Goal: Information Seeking & Learning: Check status

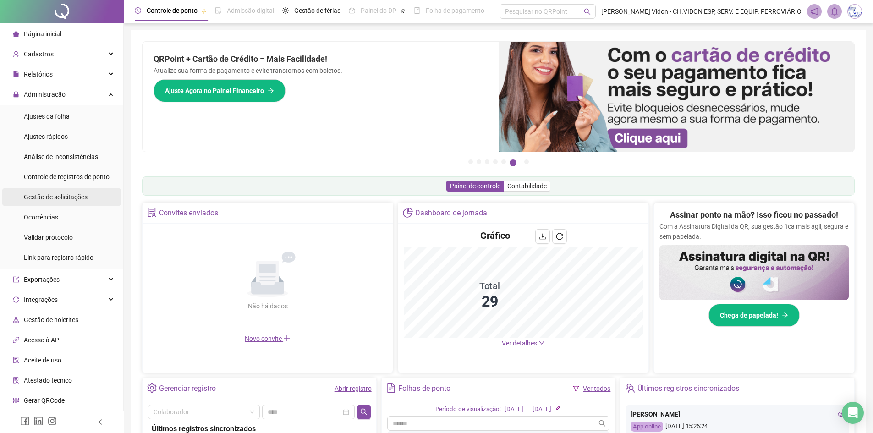
click at [70, 192] on div "Gestão de solicitações" at bounding box center [56, 197] width 64 height 18
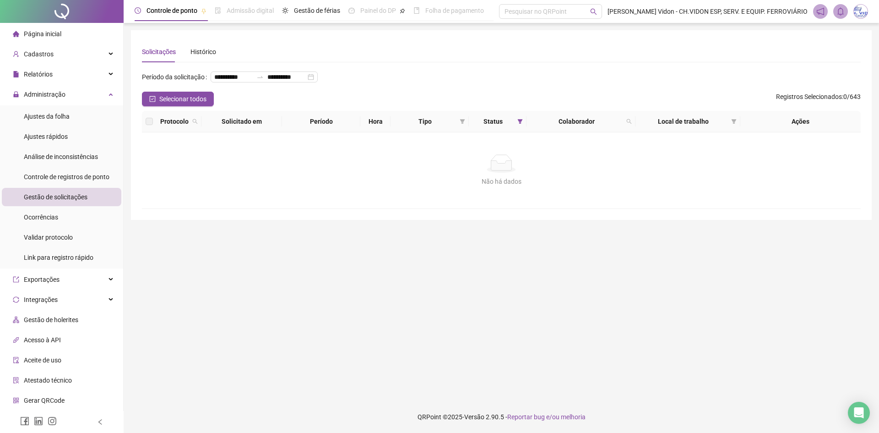
click at [60, 9] on div at bounding box center [62, 11] width 124 height 23
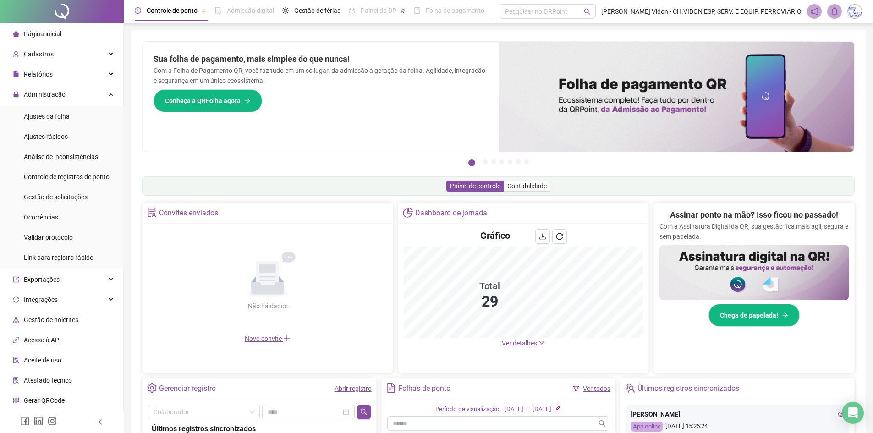
click at [61, 13] on div at bounding box center [62, 11] width 124 height 23
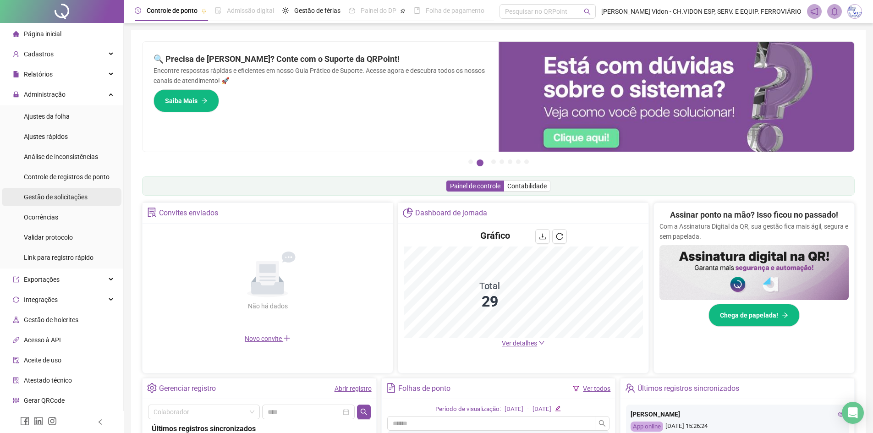
click at [62, 204] on div "Gestão de solicitações" at bounding box center [56, 197] width 64 height 18
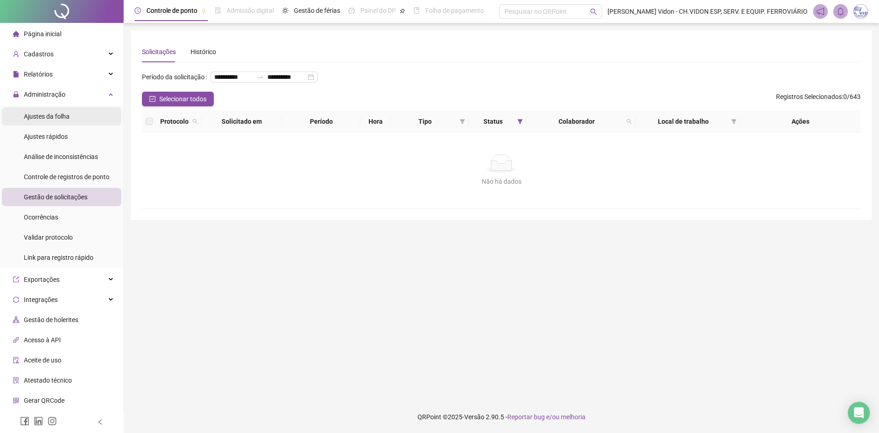
click at [75, 120] on li "Ajustes da folha" at bounding box center [62, 116] width 120 height 18
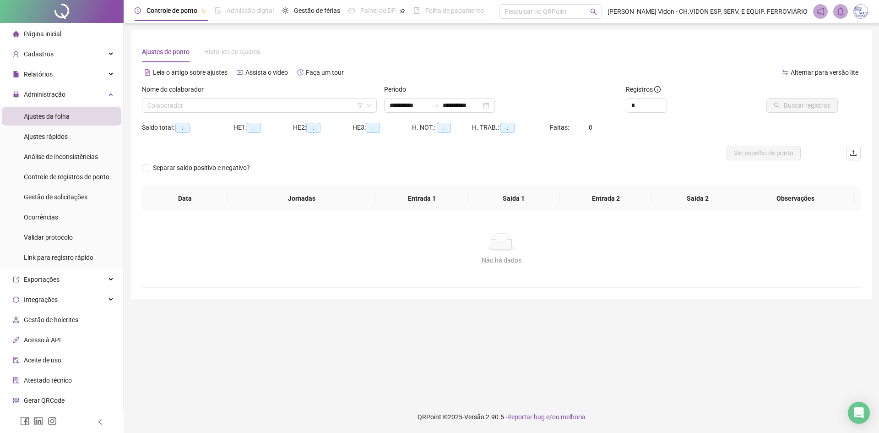
type input "**********"
click at [65, 75] on div "Relatórios" at bounding box center [62, 74] width 120 height 18
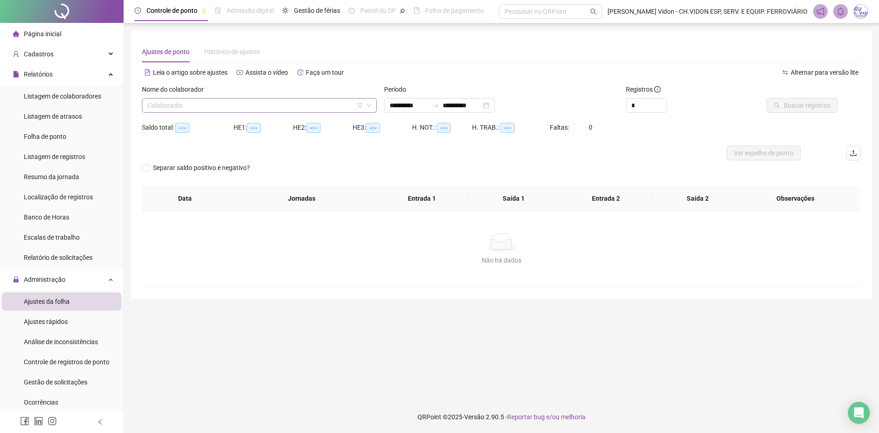
click at [179, 107] on input "search" at bounding box center [255, 105] width 216 height 14
type input "*****"
click at [823, 103] on span "Buscar registros" at bounding box center [807, 105] width 47 height 10
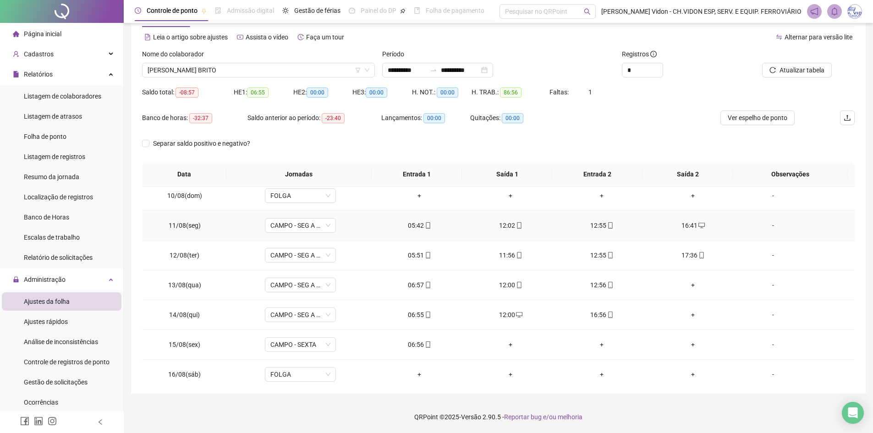
scroll to position [275, 0]
click at [738, 113] on span "Ver espelho de ponto" at bounding box center [757, 118] width 60 height 10
click at [689, 254] on div "17:36" at bounding box center [693, 254] width 76 height 10
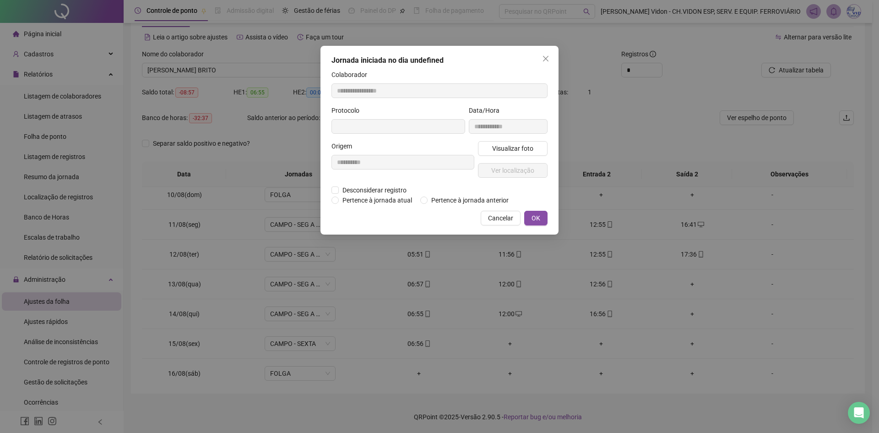
type input "**********"
click at [369, 187] on span "Desconsiderar registro" at bounding box center [374, 191] width 71 height 10
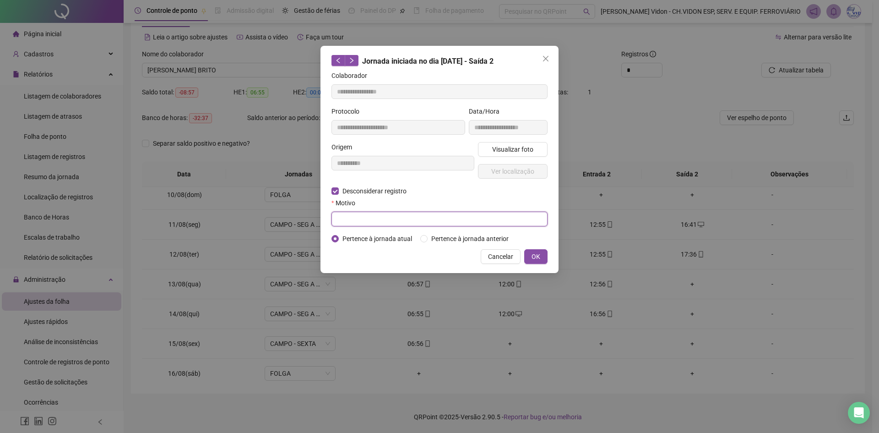
click at [368, 218] on input "text" at bounding box center [440, 219] width 216 height 15
type input "*****"
click at [539, 259] on span "OK" at bounding box center [536, 256] width 9 height 10
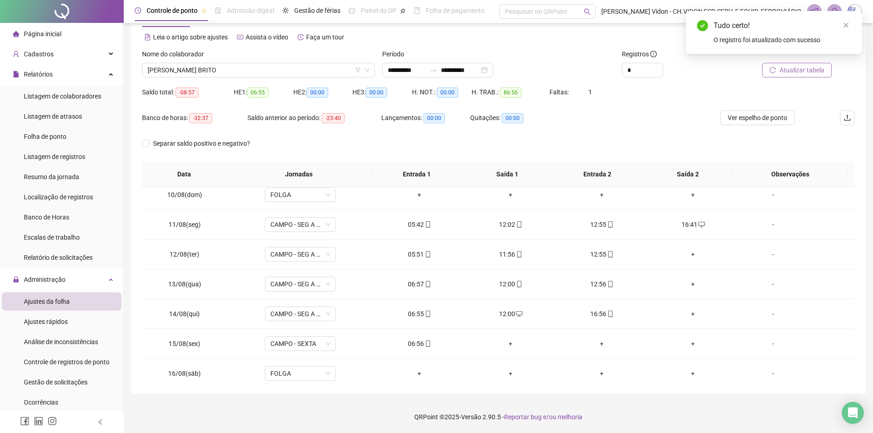
click at [785, 69] on span "Atualizar tabela" at bounding box center [801, 70] width 45 height 10
click at [218, 66] on span "[PERSON_NAME] BRITO" at bounding box center [258, 70] width 222 height 14
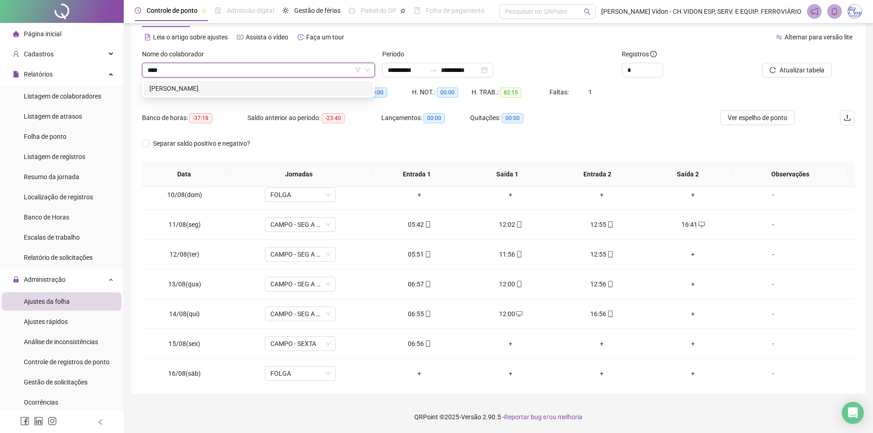
type input "*****"
click at [225, 90] on div "[PERSON_NAME]" at bounding box center [258, 88] width 218 height 10
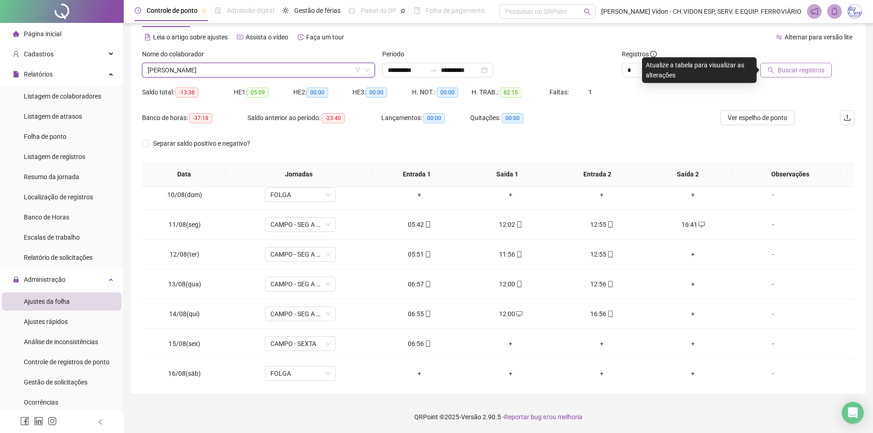
click at [788, 71] on span "Buscar registros" at bounding box center [800, 70] width 47 height 10
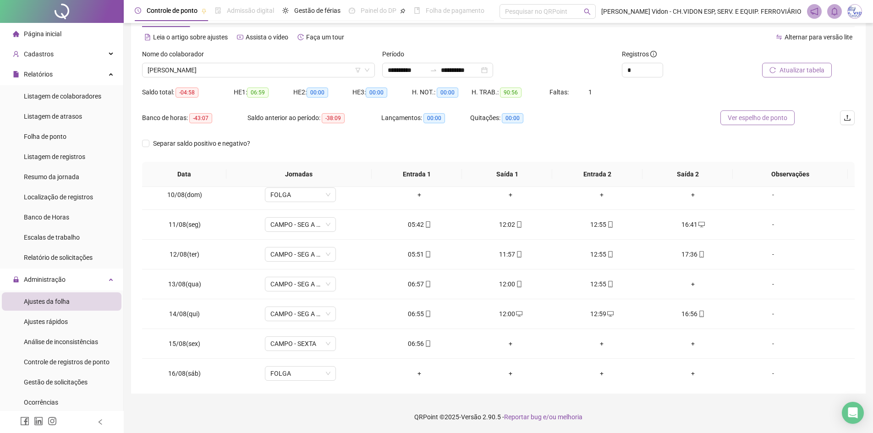
click at [743, 114] on span "Ver espelho de ponto" at bounding box center [757, 118] width 60 height 10
click at [688, 257] on div "17:36" at bounding box center [693, 254] width 76 height 10
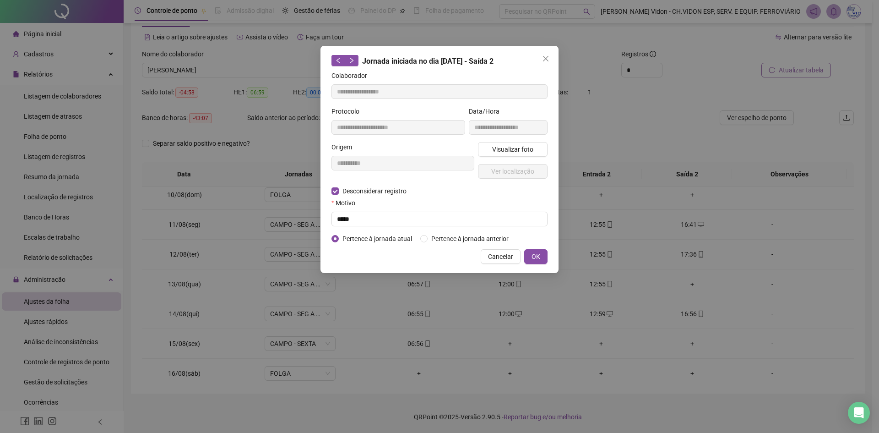
type input "**********"
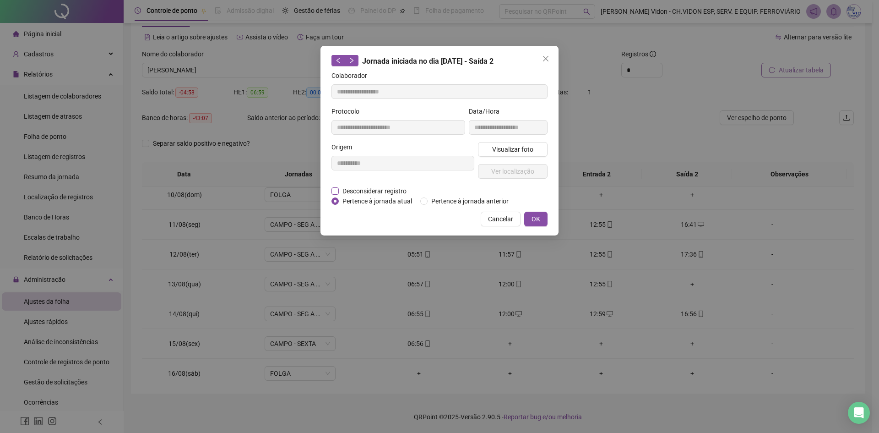
click at [372, 193] on span "Desconsiderar registro" at bounding box center [374, 191] width 71 height 10
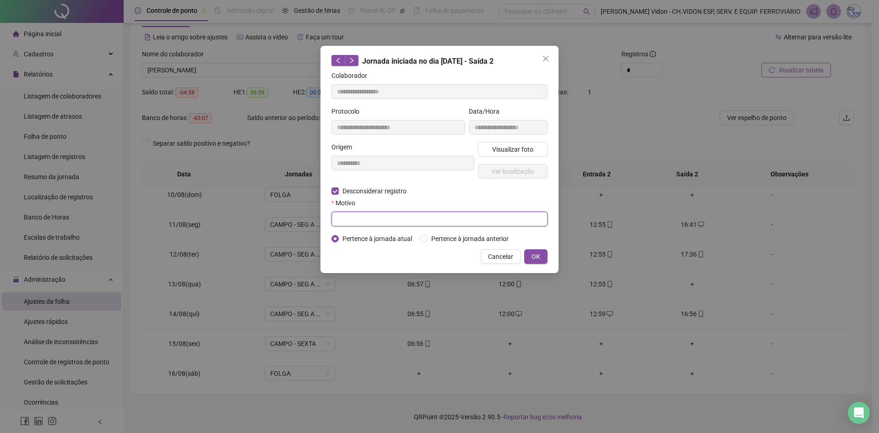
click at [361, 219] on input "text" at bounding box center [440, 219] width 216 height 15
type input "*****"
click at [533, 255] on span "OK" at bounding box center [536, 256] width 9 height 10
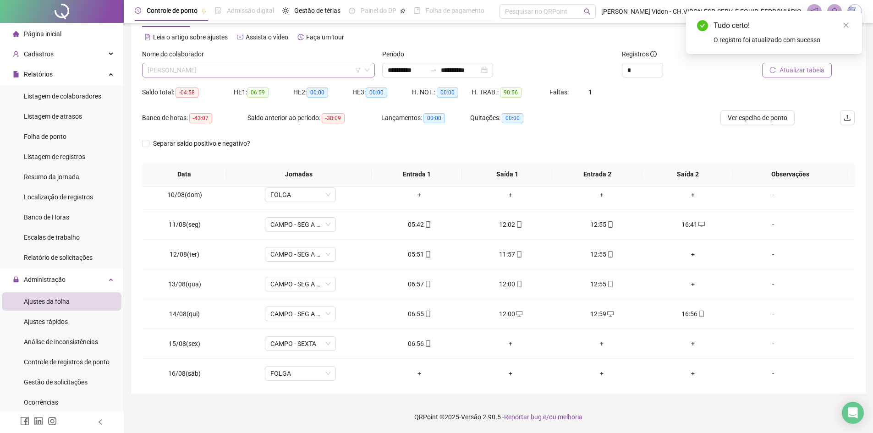
scroll to position [15, 0]
click at [208, 73] on span "[PERSON_NAME]" at bounding box center [258, 70] width 222 height 14
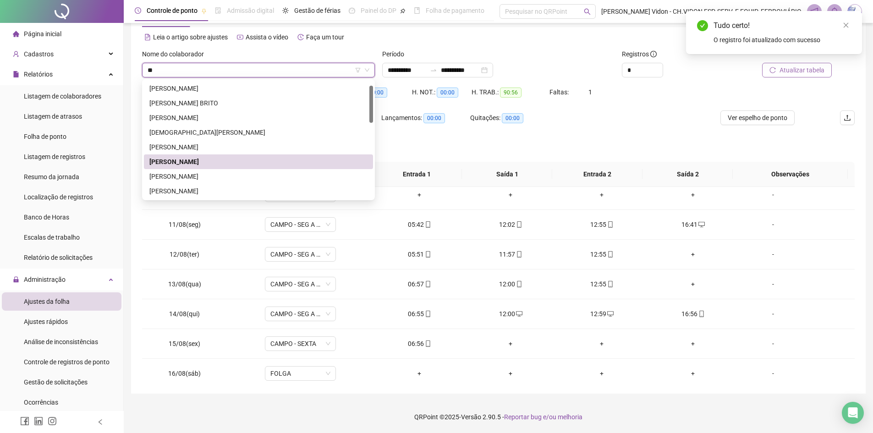
scroll to position [0, 0]
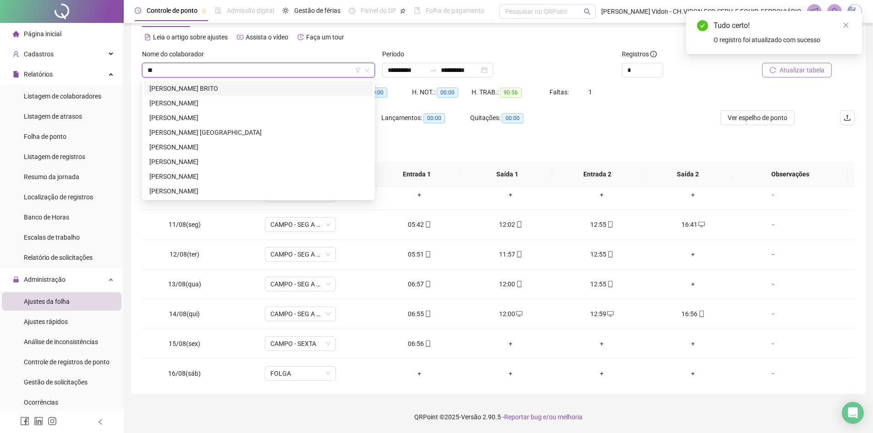
type input "***"
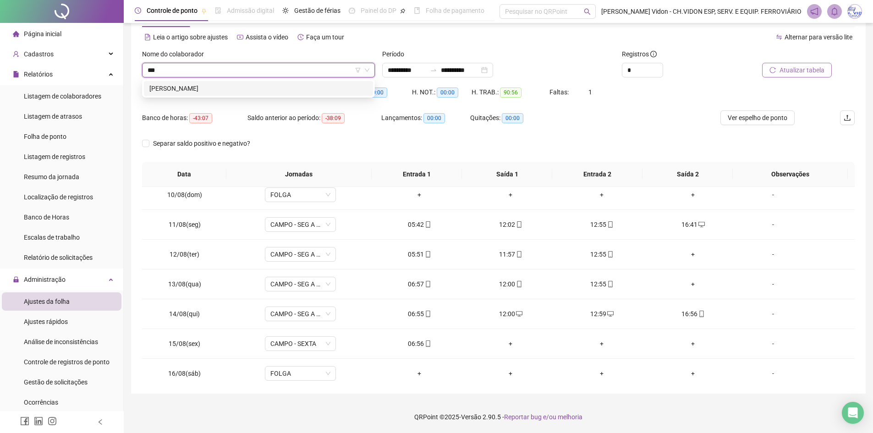
click at [208, 86] on div "[PERSON_NAME]" at bounding box center [258, 88] width 218 height 10
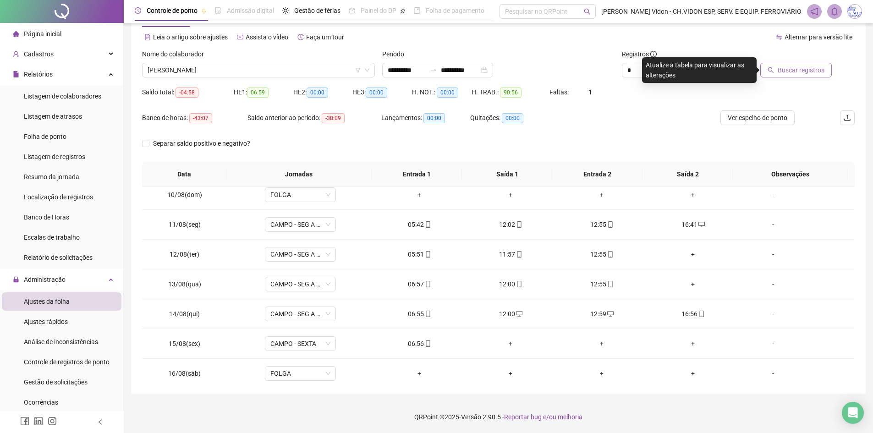
click at [788, 71] on span "Buscar registros" at bounding box center [800, 70] width 47 height 10
click at [761, 117] on span "Ver espelho de ponto" at bounding box center [757, 118] width 60 height 10
click at [691, 256] on div "17:35" at bounding box center [693, 254] width 76 height 10
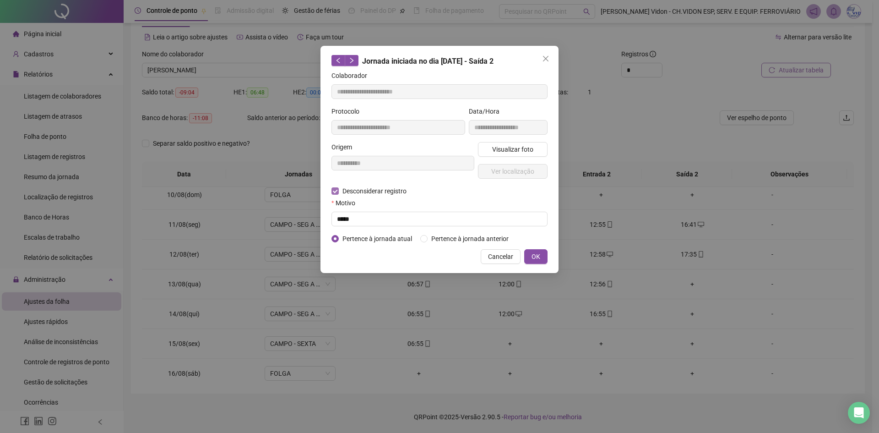
type input "**********"
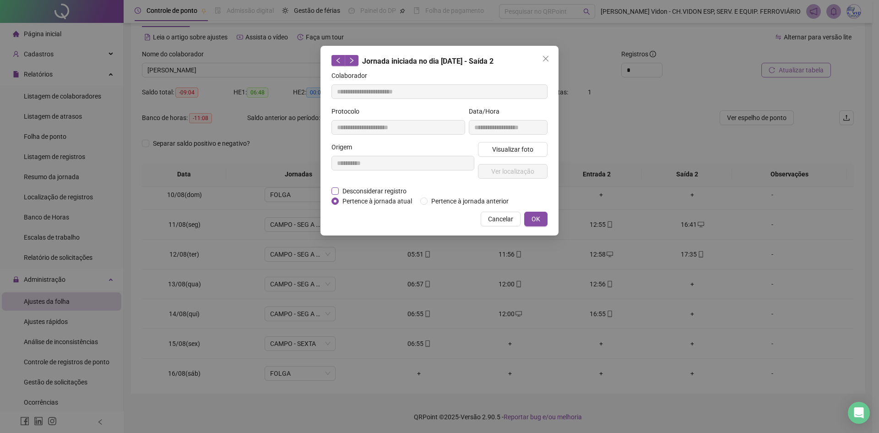
click at [361, 192] on span "Desconsiderar registro" at bounding box center [374, 191] width 71 height 10
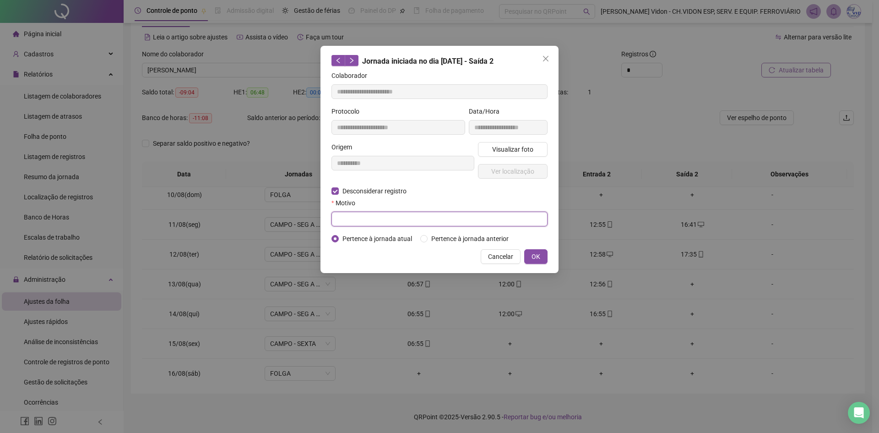
click at [364, 215] on input "text" at bounding box center [440, 219] width 216 height 15
type input "*****"
click at [536, 258] on span "OK" at bounding box center [536, 256] width 9 height 10
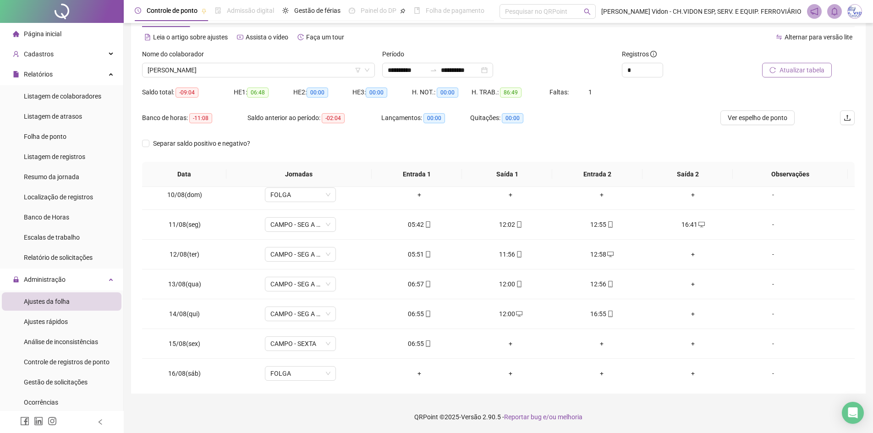
click at [794, 60] on div at bounding box center [787, 56] width 90 height 14
click at [792, 68] on span "Atualizar tabela" at bounding box center [801, 70] width 45 height 10
click at [50, 11] on div at bounding box center [62, 11] width 124 height 23
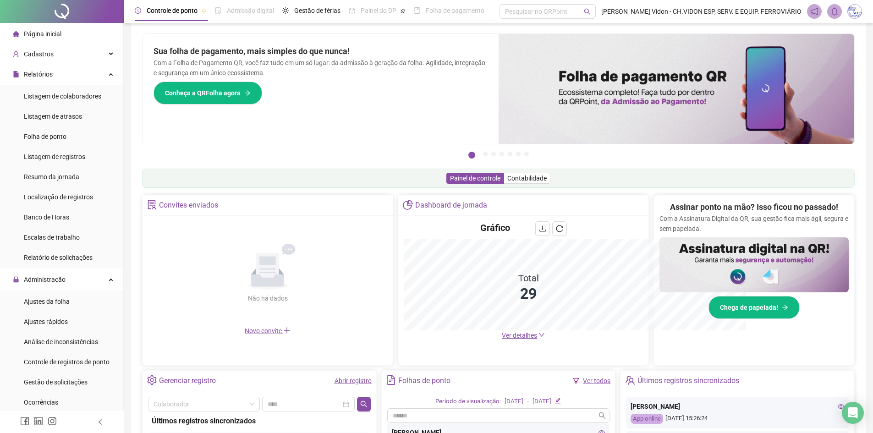
scroll to position [35, 0]
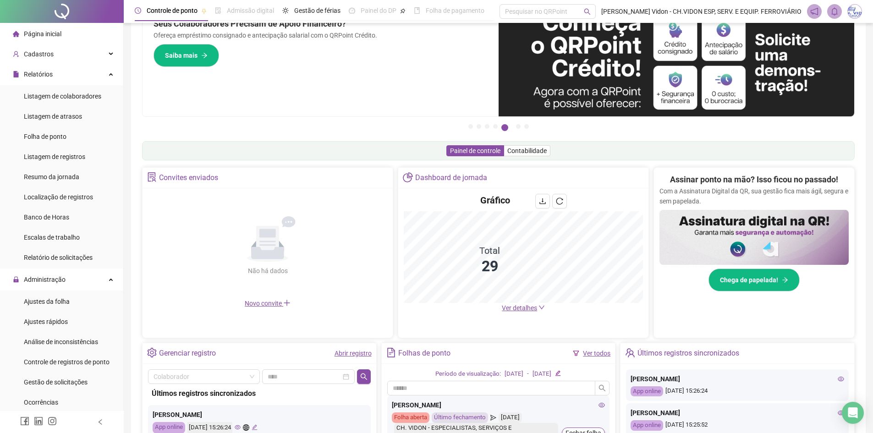
click at [67, 15] on div at bounding box center [62, 11] width 124 height 23
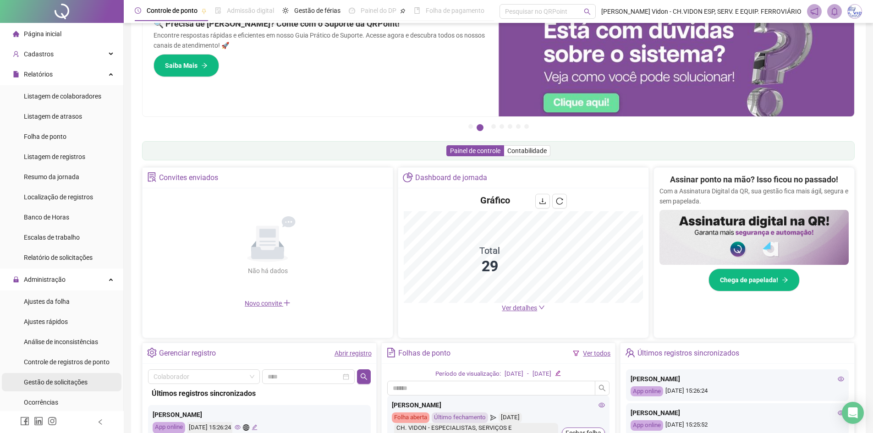
click at [72, 387] on div "Gestão de solicitações" at bounding box center [56, 382] width 64 height 18
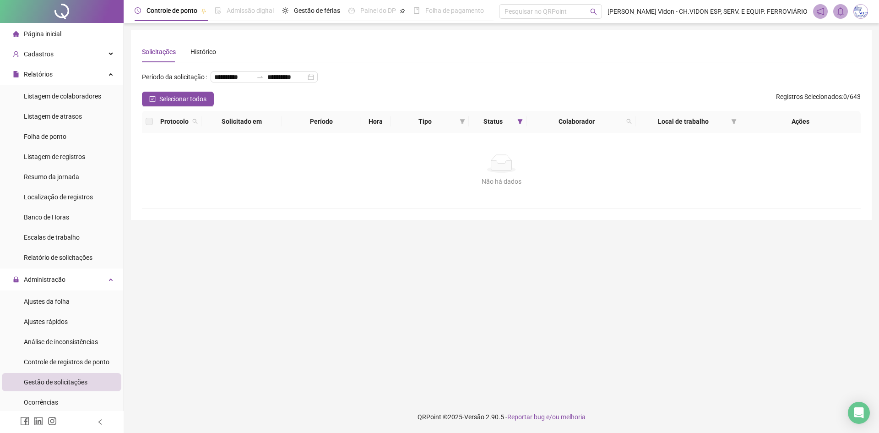
click at [57, 10] on div at bounding box center [62, 11] width 124 height 23
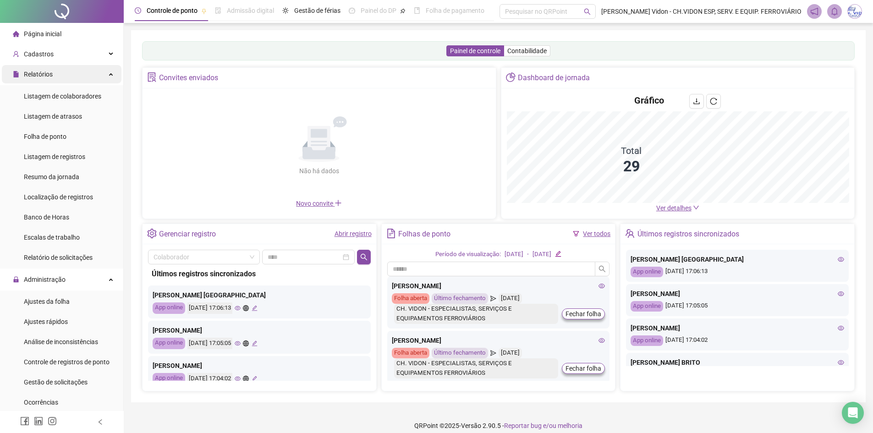
click at [99, 80] on div "Relatórios" at bounding box center [62, 74] width 120 height 18
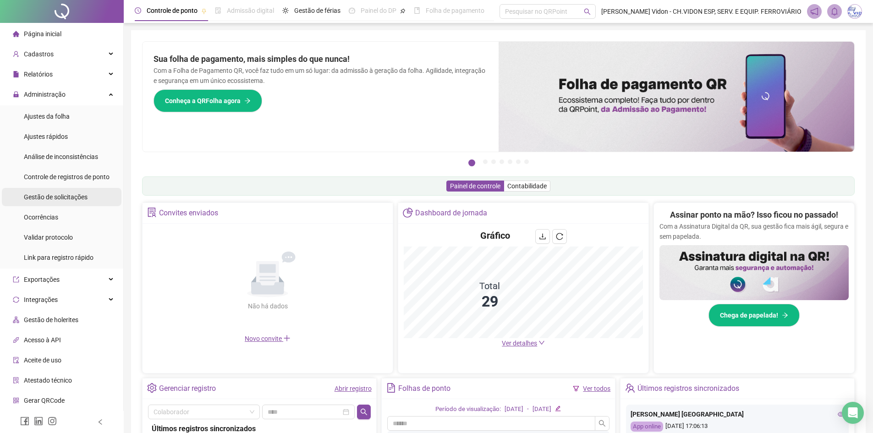
click at [67, 196] on span "Gestão de solicitações" at bounding box center [56, 196] width 64 height 7
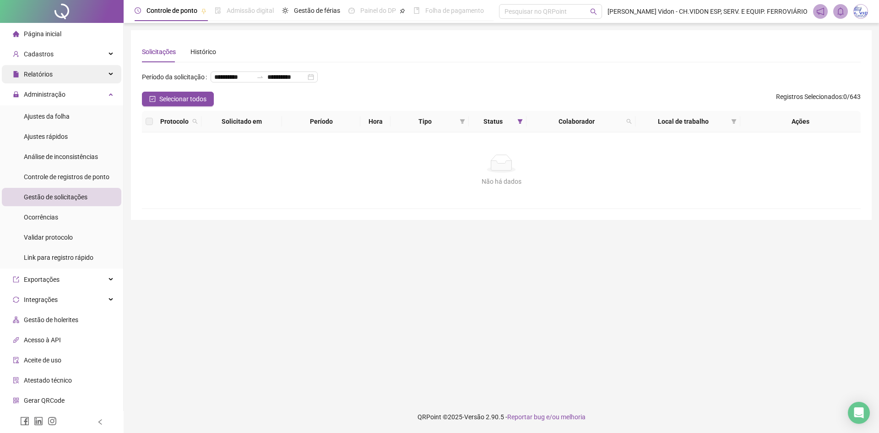
click at [82, 68] on div "Relatórios" at bounding box center [62, 74] width 120 height 18
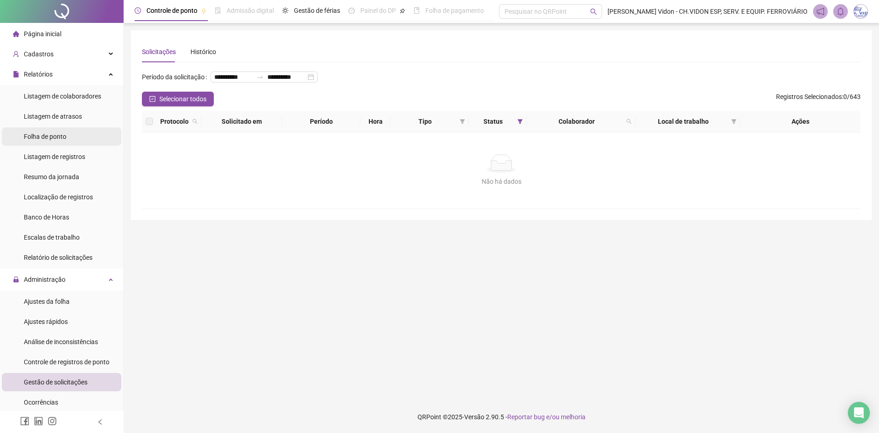
click at [65, 133] on span "Folha de ponto" at bounding box center [45, 136] width 43 height 7
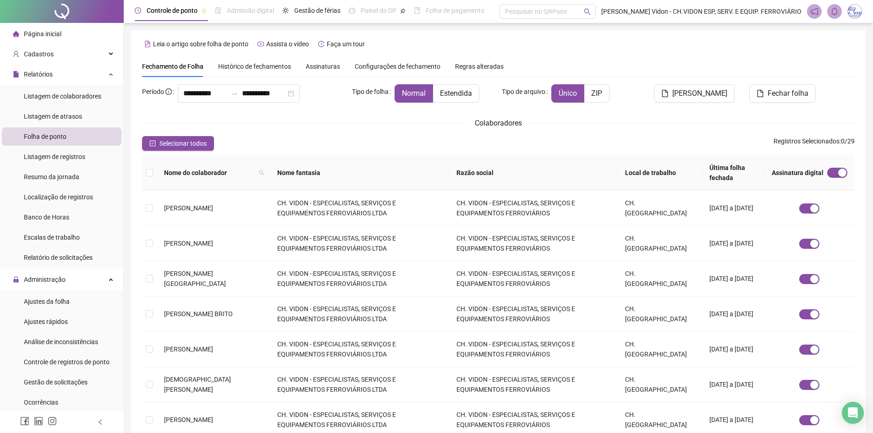
click at [263, 64] on span "Histórico de fechamentos" at bounding box center [254, 66] width 73 height 7
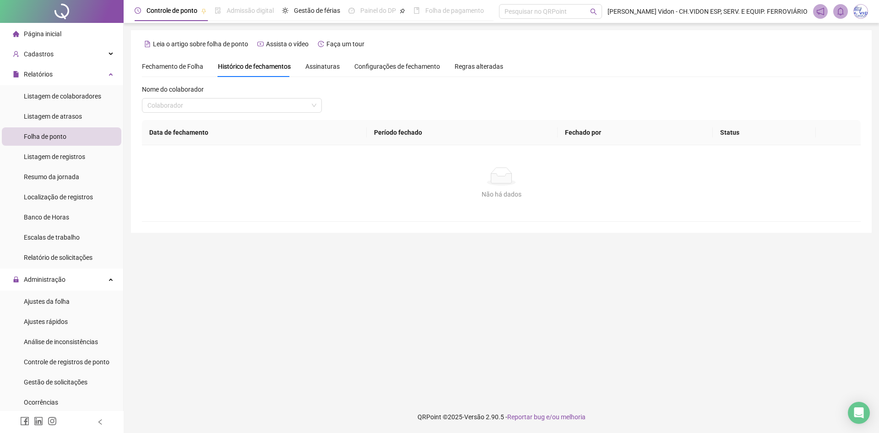
click at [325, 67] on span "Assinaturas" at bounding box center [323, 66] width 34 height 6
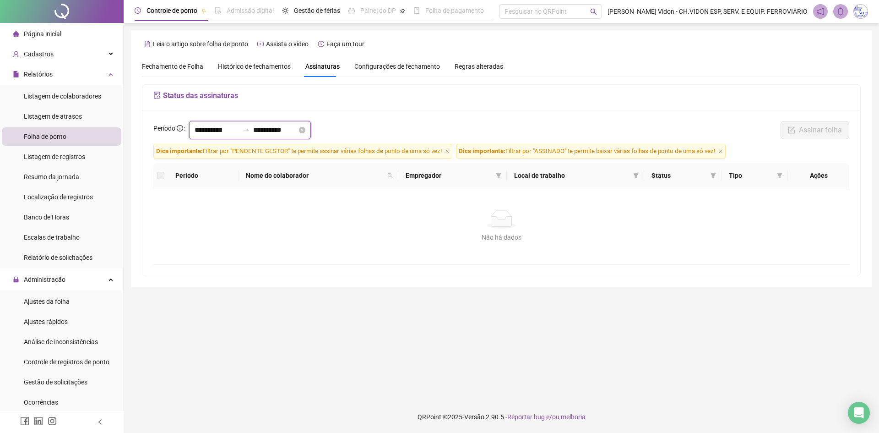
click at [209, 128] on input "**********" at bounding box center [217, 130] width 44 height 11
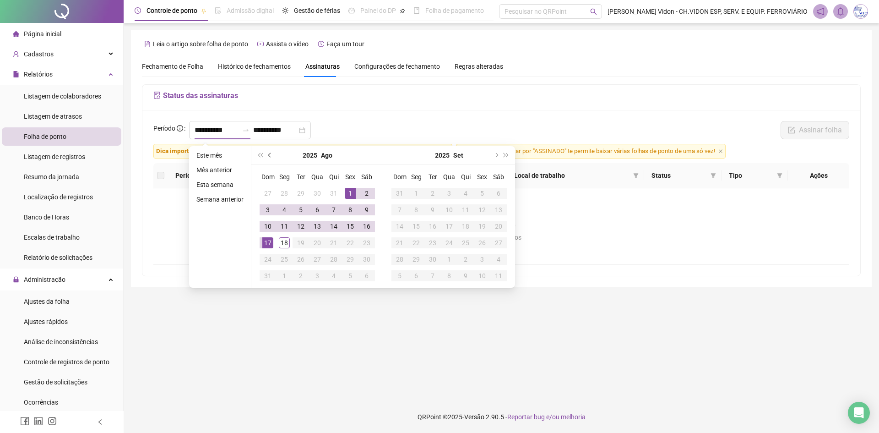
click at [272, 158] on button "prev-year" at bounding box center [270, 155] width 10 height 18
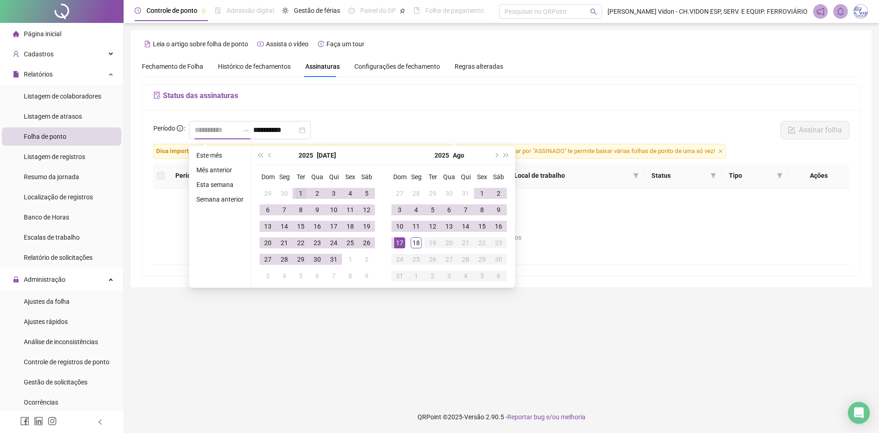
type input "**********"
click at [300, 192] on div "1" at bounding box center [300, 193] width 11 height 11
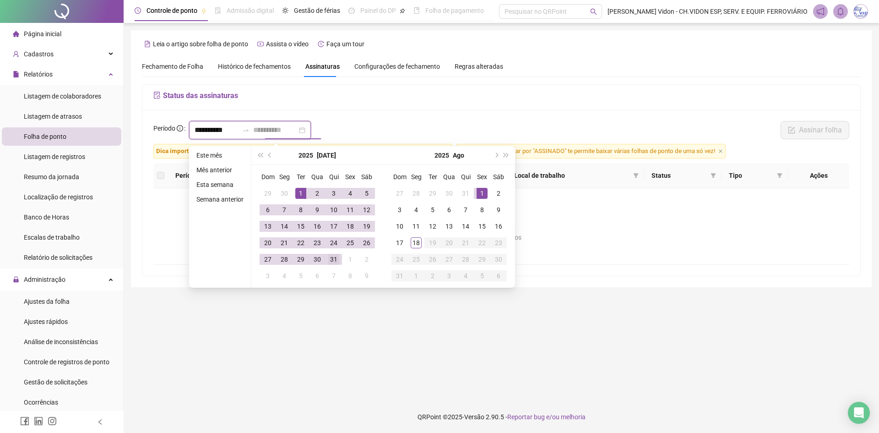
type input "**********"
click at [335, 261] on div "31" at bounding box center [333, 259] width 11 height 11
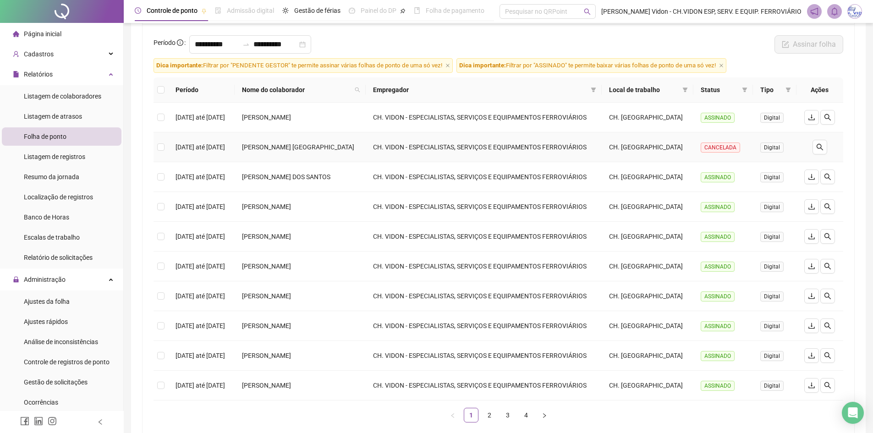
scroll to position [144, 0]
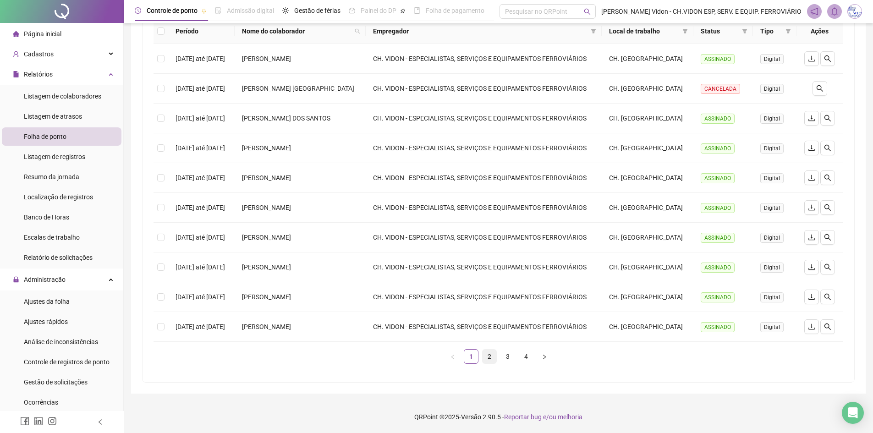
click at [489, 360] on link "2" at bounding box center [489, 356] width 14 height 14
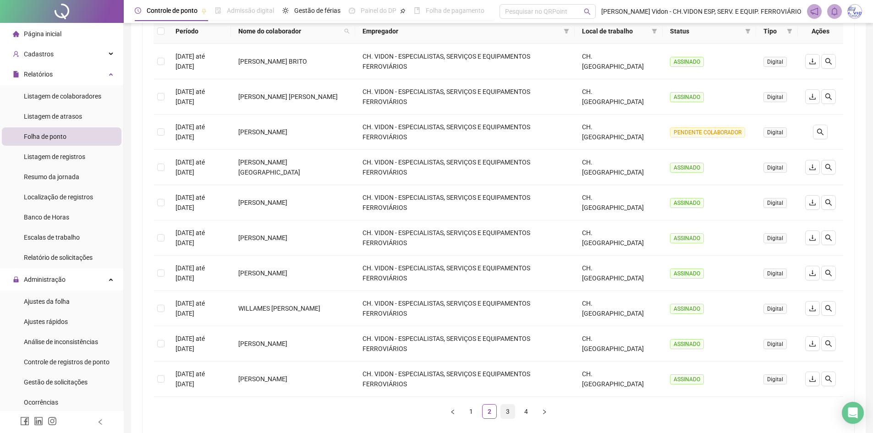
click at [507, 404] on link "3" at bounding box center [508, 411] width 14 height 14
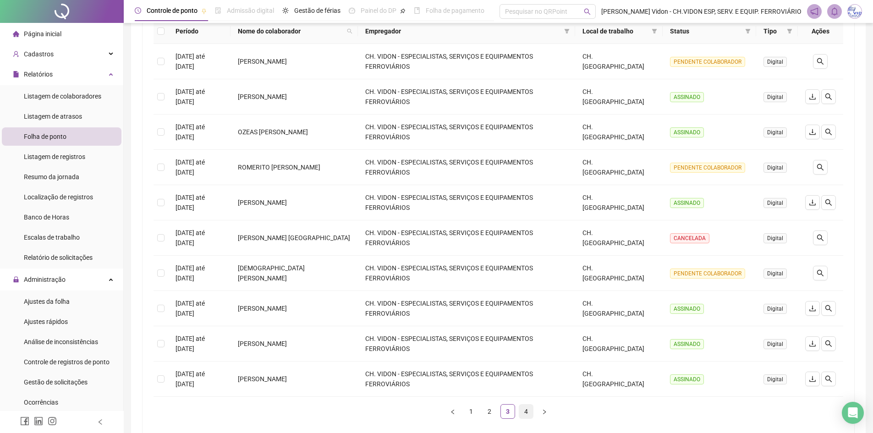
click at [525, 418] on link "4" at bounding box center [526, 411] width 14 height 14
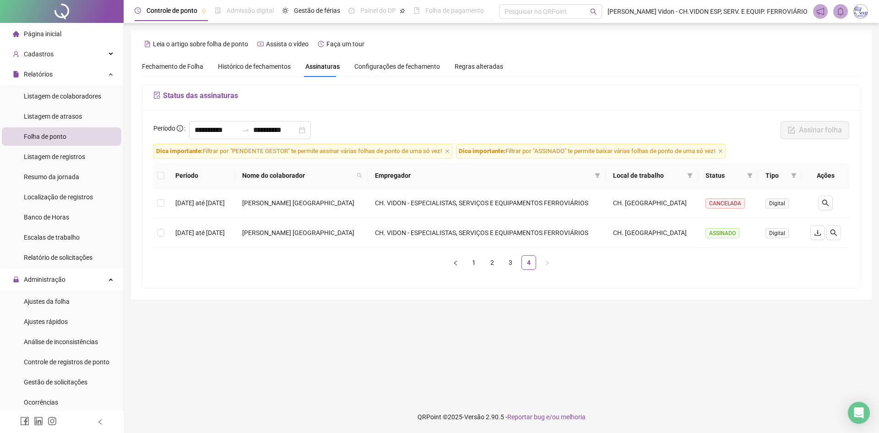
click at [55, 13] on div at bounding box center [62, 11] width 124 height 23
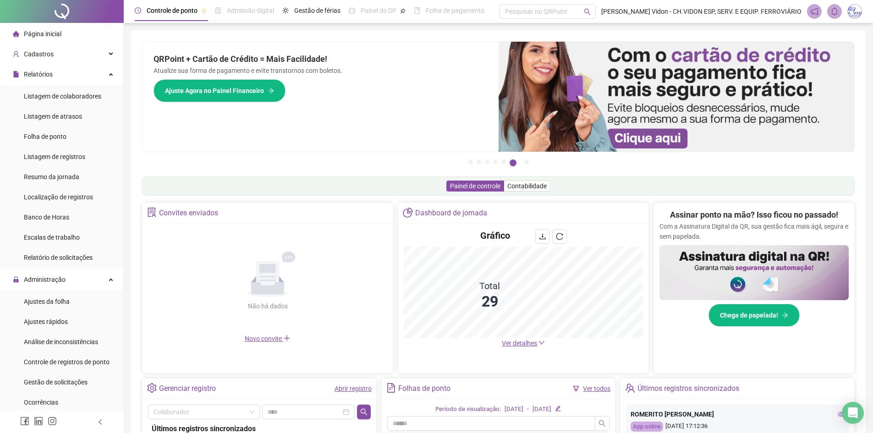
drag, startPoint x: 65, startPoint y: 9, endPoint x: 67, endPoint y: 0, distance: 9.3
click at [65, 9] on div at bounding box center [62, 11] width 124 height 23
